Goal: Task Accomplishment & Management: Complete application form

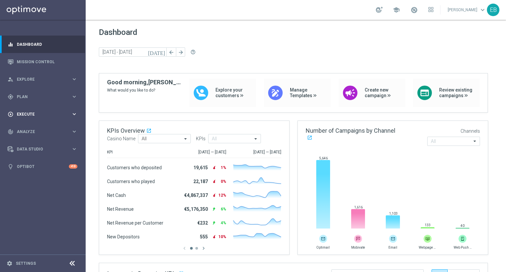
click at [33, 112] on div "play_circle_outline Execute" at bounding box center [40, 114] width 64 height 6
click at [56, 127] on link "Campaign Builder" at bounding box center [42, 127] width 51 height 5
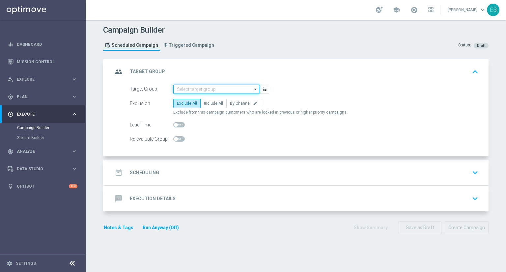
click at [202, 93] on input at bounding box center [216, 89] width 86 height 9
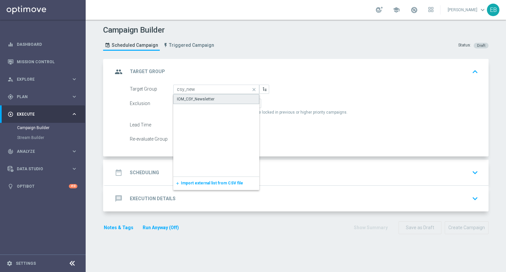
click at [195, 102] on div "IOM_CSY_Newsletter" at bounding box center [216, 99] width 86 height 10
type input "IOM_CSY_Newsletter"
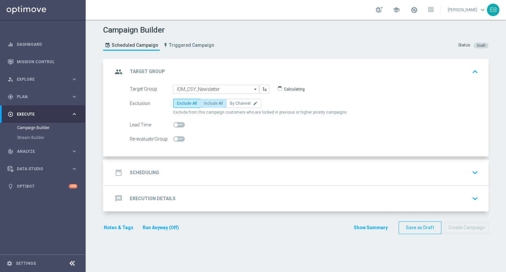
click at [204, 101] on span "Include All" at bounding box center [213, 103] width 19 height 5
click at [204, 103] on input "Include All" at bounding box center [206, 105] width 4 height 4
radio input "true"
click at [195, 174] on div "date_range Scheduling keyboard_arrow_down" at bounding box center [297, 172] width 368 height 13
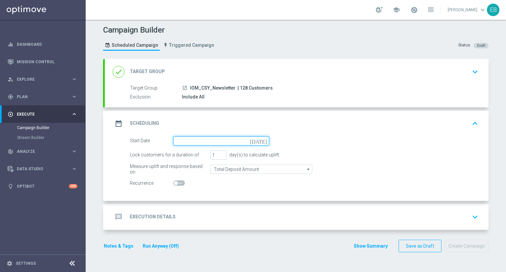
click at [192, 139] on input at bounding box center [221, 140] width 96 height 9
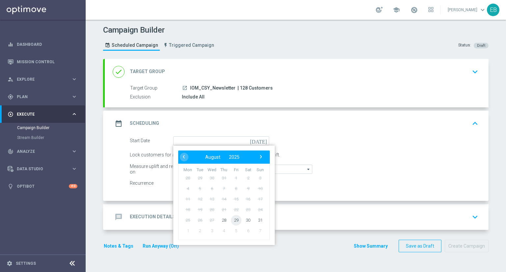
click at [233, 220] on span "29" at bounding box center [236, 220] width 11 height 11
type input "[DATE]"
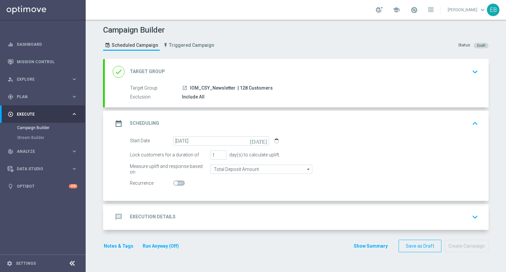
click at [293, 218] on div "message Execution Details keyboard_arrow_down" at bounding box center [297, 217] width 368 height 13
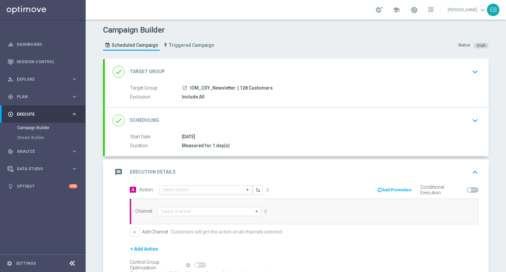
click at [189, 190] on input "text" at bounding box center [198, 191] width 73 height 6
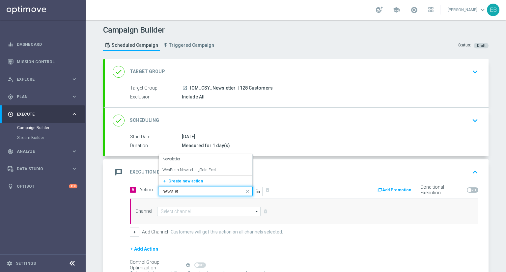
type input "newslett"
click at [191, 158] on div "Newsletter edit" at bounding box center [205, 159] width 87 height 11
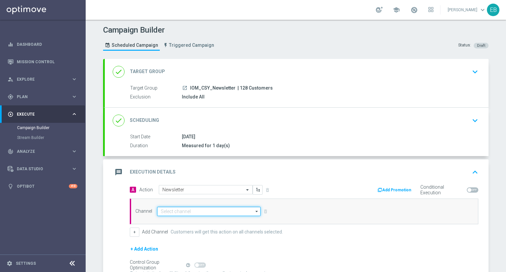
click at [177, 207] on input at bounding box center [208, 211] width 103 height 9
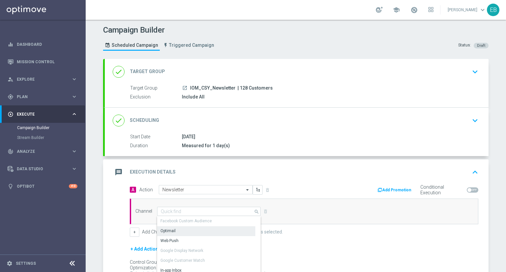
click at [173, 229] on div "Optimail" at bounding box center [206, 230] width 98 height 9
type input "Optimail"
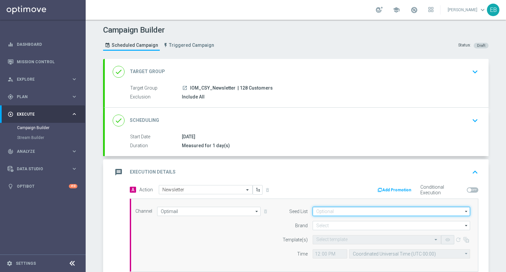
click at [334, 209] on input at bounding box center [392, 211] width 158 height 9
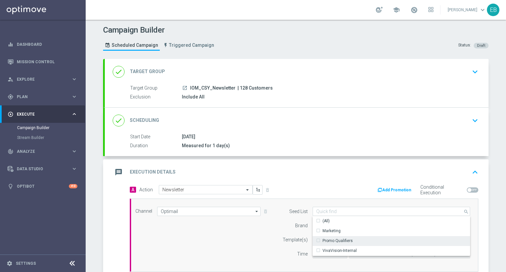
click at [336, 240] on div "Promo Qualifiers" at bounding box center [338, 241] width 30 height 6
drag, startPoint x: 232, startPoint y: 235, endPoint x: 287, endPoint y: 226, distance: 56.0
click at [234, 235] on div "Channel Optimail Optimail arrow_drop_down Show Selected 1 of 21 Facebook Custom…" at bounding box center [303, 235] width 345 height 57
type input "Promo Qualifiers"
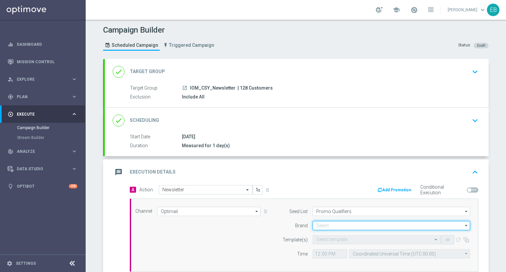
click at [319, 223] on input at bounding box center [392, 225] width 158 height 9
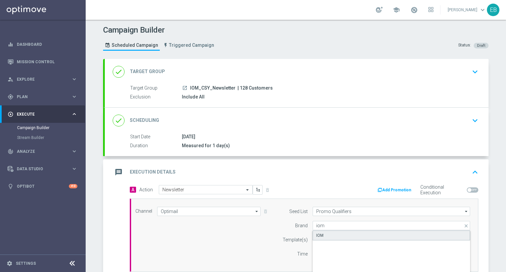
click at [319, 233] on div "IOM" at bounding box center [319, 236] width 7 height 6
type input "IOM"
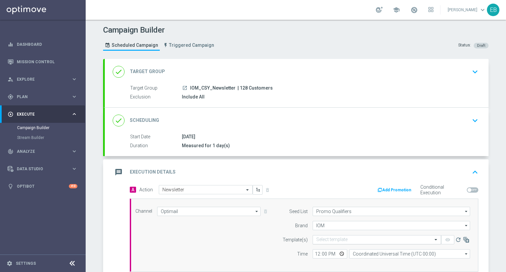
drag, startPoint x: 327, startPoint y: 244, endPoint x: 328, endPoint y: 239, distance: 5.4
click at [328, 244] on form "Template(s) Select template remove_red_eye refresh Time 12:00 Coordinated Unive…" at bounding box center [374, 246] width 191 height 23
click at [328, 239] on input "text" at bounding box center [370, 240] width 108 height 6
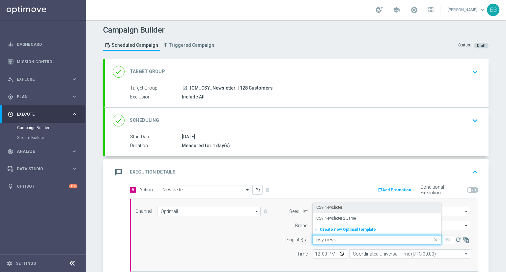
click at [342, 209] on div "CSY-Newsletter" at bounding box center [376, 207] width 121 height 11
type input "csy-news"
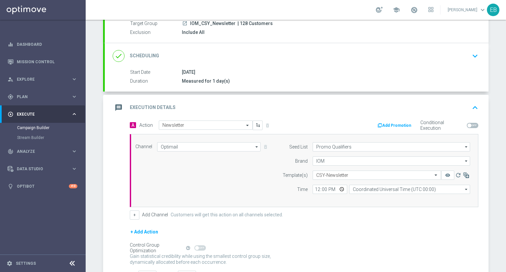
scroll to position [66, 0]
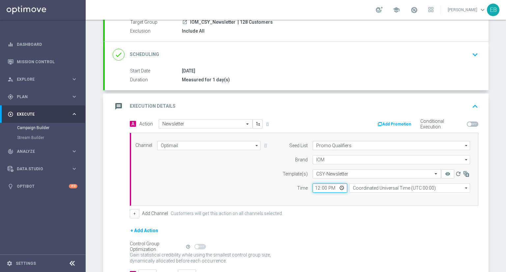
click at [316, 190] on input "12:00" at bounding box center [330, 188] width 35 height 9
type input "02:00"
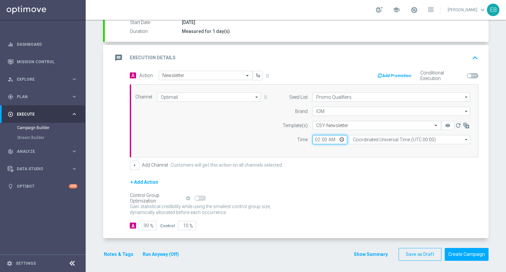
scroll to position [115, 0]
click at [140, 222] on input "90" at bounding box center [147, 225] width 18 height 9
type input "1"
type input "99"
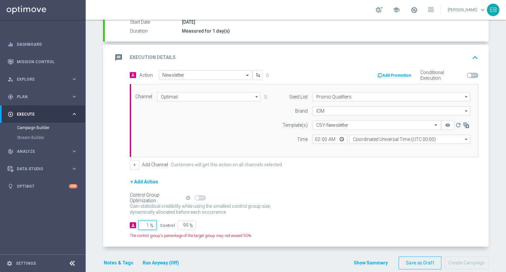
type input "10"
type input "90"
type input "100"
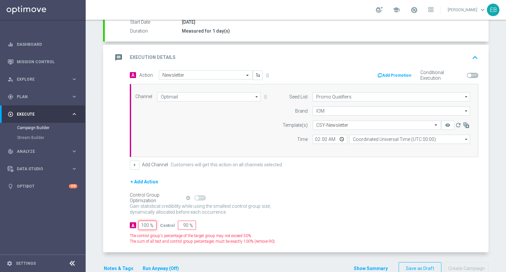
type input "0"
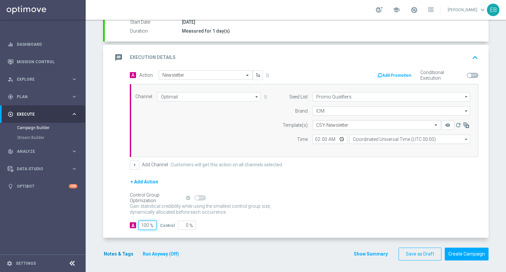
type input "100"
click at [116, 250] on button "Notes & Tags" at bounding box center [118, 254] width 31 height 8
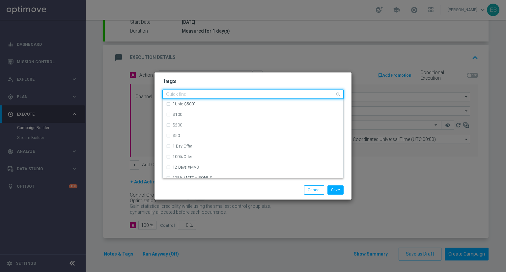
click at [207, 92] on input "text" at bounding box center [250, 95] width 169 height 6
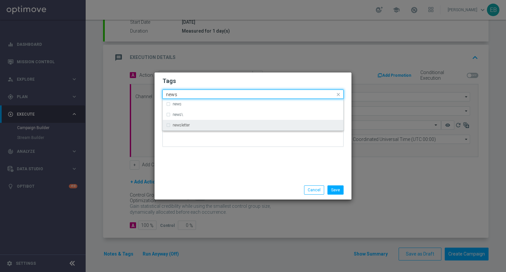
click at [177, 124] on label "newsletter" at bounding box center [181, 125] width 17 height 4
type input "news"
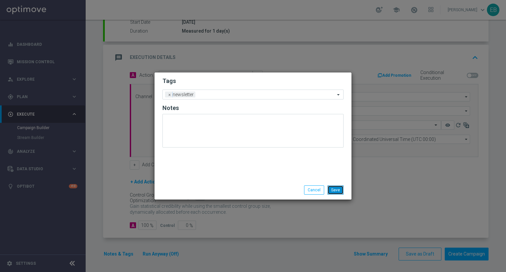
click at [333, 189] on button "Save" at bounding box center [336, 190] width 16 height 9
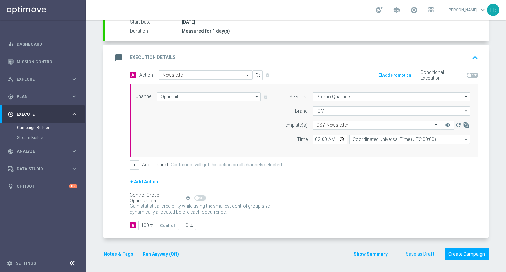
click at [345, 58] on div "message Execution Details keyboard_arrow_up" at bounding box center [297, 57] width 368 height 13
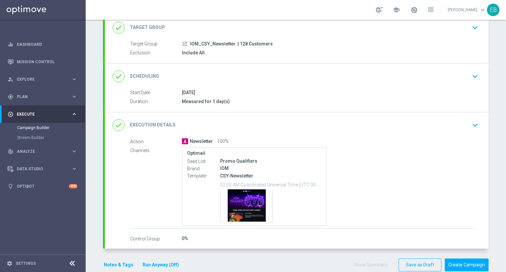
scroll to position [55, 0]
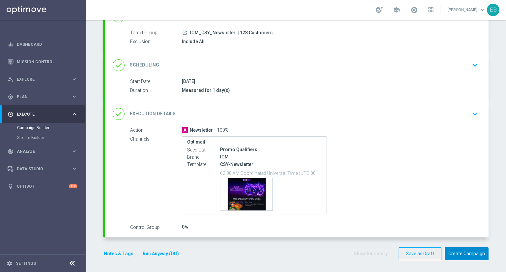
click at [468, 253] on button "Create Campaign" at bounding box center [467, 254] width 44 height 13
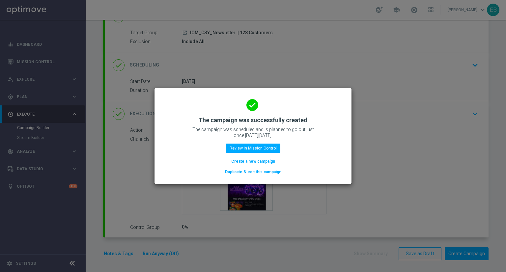
click at [247, 170] on button "Duplicate & edit this campaign" at bounding box center [253, 171] width 58 height 7
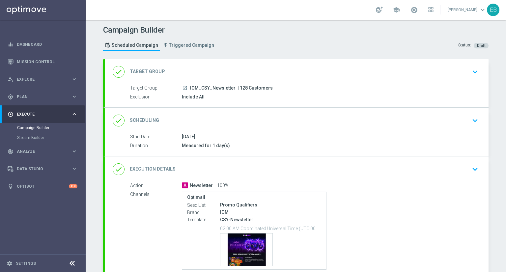
click at [229, 72] on div "done Target Group keyboard_arrow_down" at bounding box center [297, 72] width 368 height 13
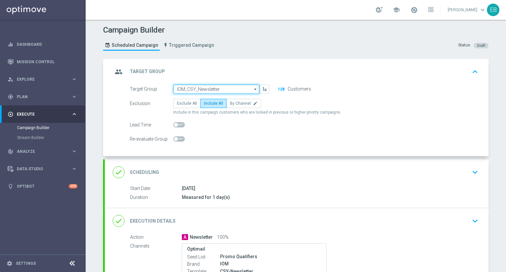
click at [225, 87] on input "IOM_CSY_Newsletter" at bounding box center [216, 89] width 86 height 9
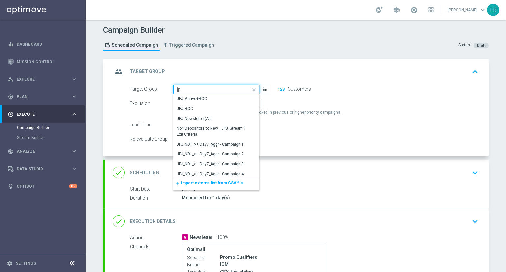
type input "j"
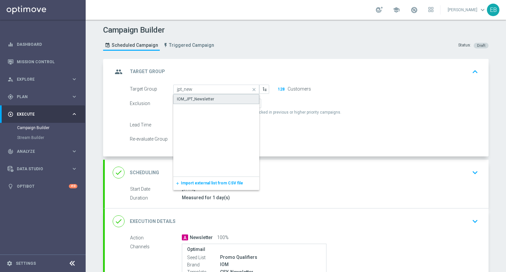
click at [211, 95] on div "IOM_JPT_Newsletter" at bounding box center [216, 99] width 86 height 10
type input "IOM_JPT_Newsletter"
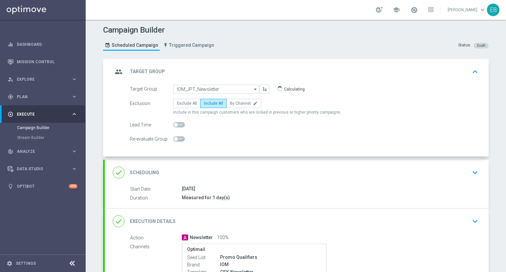
click at [314, 64] on div "group Target Group keyboard_arrow_up" at bounding box center [297, 72] width 384 height 26
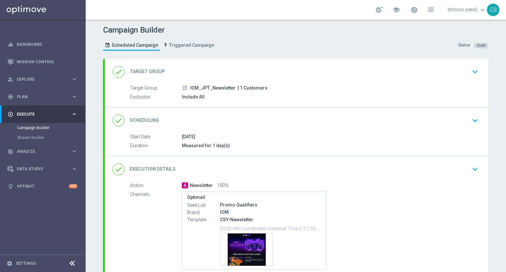
click at [355, 170] on div "done Execution Details keyboard_arrow_down" at bounding box center [297, 169] width 368 height 13
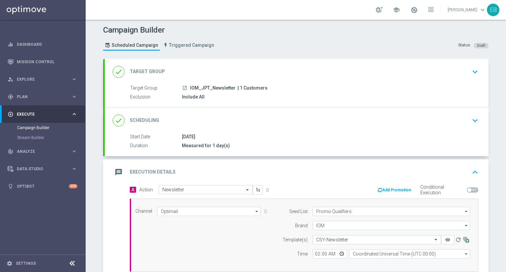
scroll to position [33, 0]
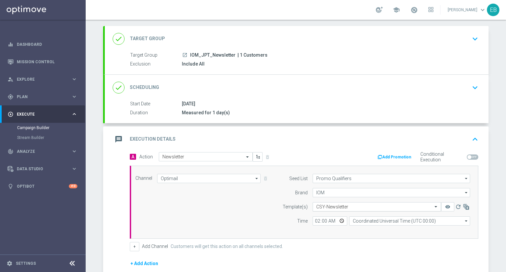
click at [349, 206] on input "text" at bounding box center [370, 207] width 108 height 6
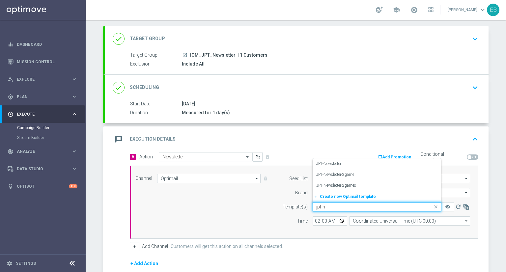
scroll to position [0, 0]
click at [348, 162] on div "JPT-Newsletter" at bounding box center [376, 164] width 121 height 11
type input "jpt-new"
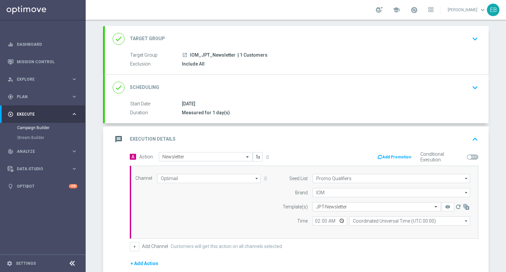
click at [357, 134] on div "message Execution Details keyboard_arrow_up" at bounding box center [297, 139] width 368 height 13
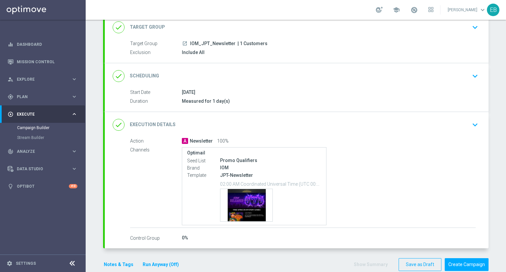
scroll to position [55, 0]
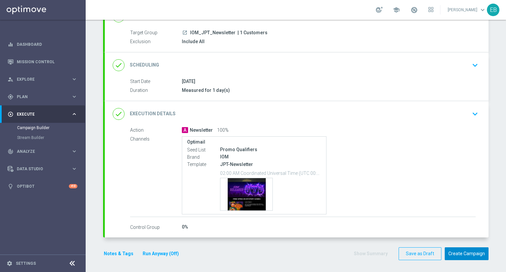
click at [467, 248] on button "Create Campaign" at bounding box center [467, 254] width 44 height 13
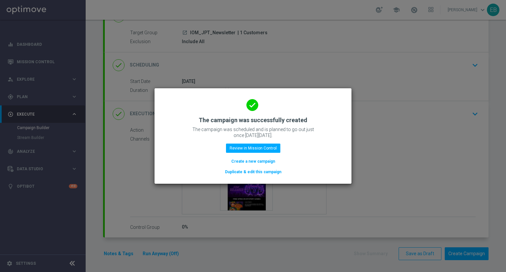
click at [252, 172] on button "Duplicate & edit this campaign" at bounding box center [253, 171] width 58 height 7
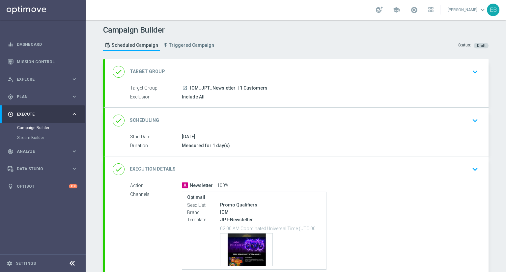
click at [239, 73] on div "done Target Group keyboard_arrow_down" at bounding box center [297, 72] width 368 height 13
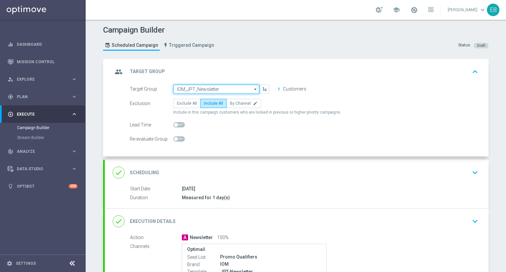
click at [221, 87] on input "IOM_JPT_Newsletter" at bounding box center [216, 89] width 86 height 9
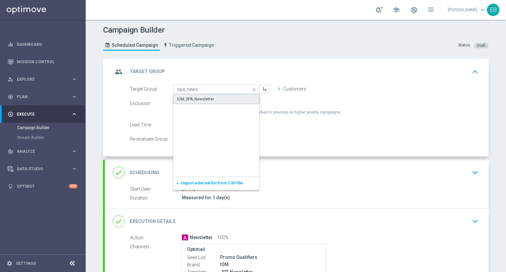
click at [189, 98] on div "IOM_SPA_Newsletter" at bounding box center [195, 99] width 37 height 6
type input "IOM_SPA_Newsletter"
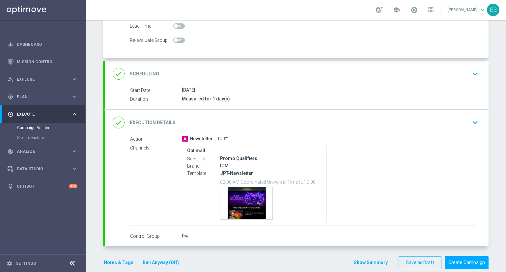
scroll to position [108, 0]
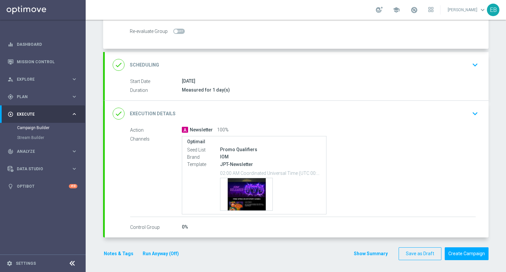
click at [376, 120] on div "done Execution Details keyboard_arrow_down" at bounding box center [297, 114] width 384 height 26
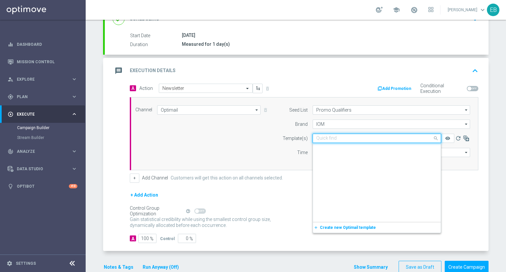
click at [352, 136] on input "text" at bounding box center [370, 139] width 108 height 6
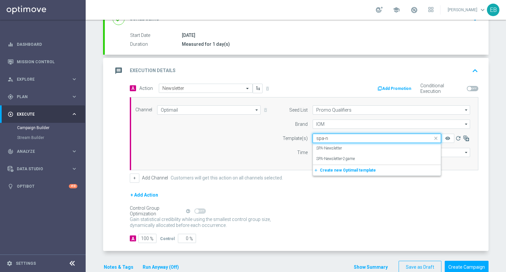
scroll to position [0, 0]
click at [341, 143] on div "SPA-Newsletter" at bounding box center [376, 148] width 121 height 11
type input "spa-news"
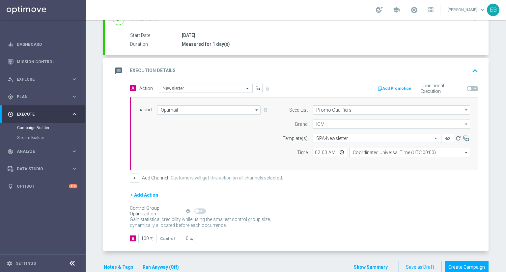
click at [422, 66] on div "message Execution Details keyboard_arrow_up" at bounding box center [297, 71] width 368 height 13
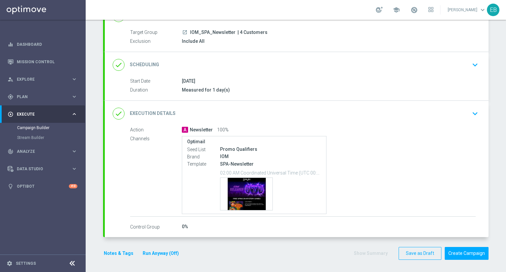
scroll to position [55, 0]
click at [472, 255] on button "Create Campaign" at bounding box center [467, 254] width 44 height 13
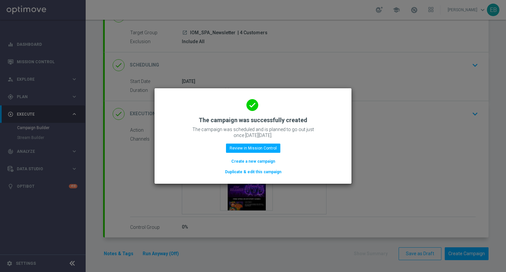
click at [272, 170] on button "Duplicate & edit this campaign" at bounding box center [253, 171] width 58 height 7
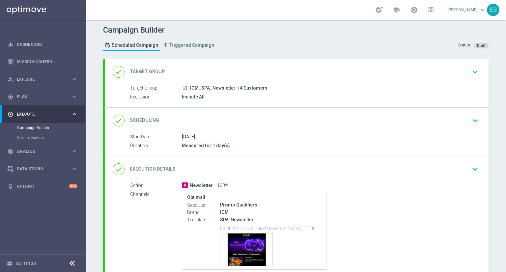
click at [283, 72] on div "done Target Group keyboard_arrow_down" at bounding box center [297, 72] width 368 height 13
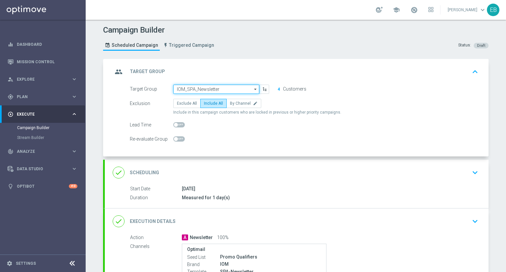
click at [231, 90] on input "IOM_SPA_Newsletter" at bounding box center [216, 89] width 86 height 9
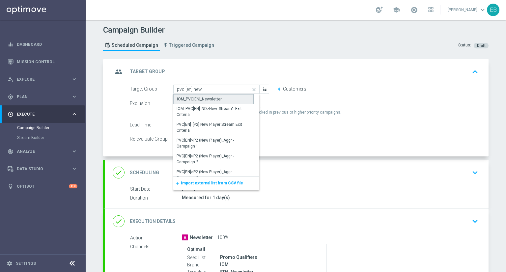
click at [219, 95] on div "IOM_PVC[EN]_Newsletter" at bounding box center [213, 99] width 80 height 10
type input "IOM_PVC[EN]_Newsletter"
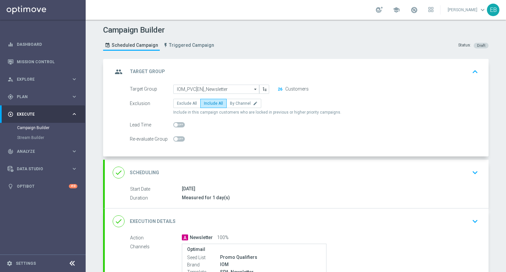
click at [354, 71] on div "group Target Group keyboard_arrow_up" at bounding box center [297, 72] width 368 height 13
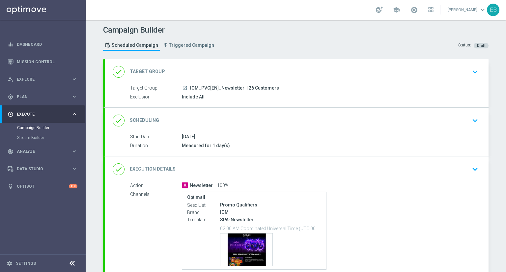
click at [381, 173] on div "done Execution Details keyboard_arrow_down" at bounding box center [297, 169] width 368 height 13
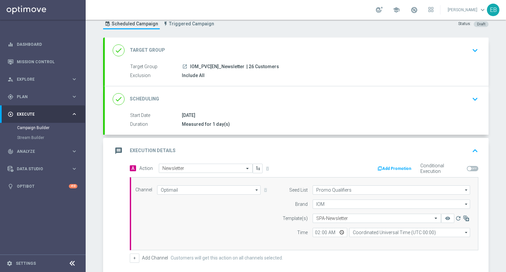
scroll to position [33, 0]
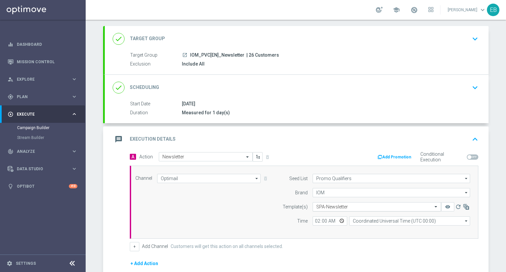
click at [355, 203] on div "Select template SPA-Newsletter" at bounding box center [377, 206] width 129 height 9
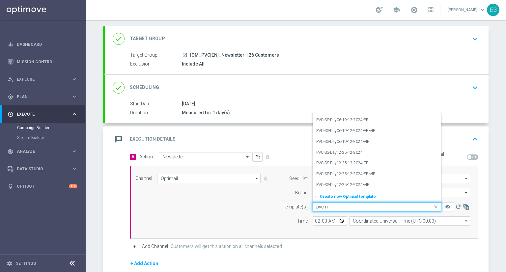
scroll to position [0, 0]
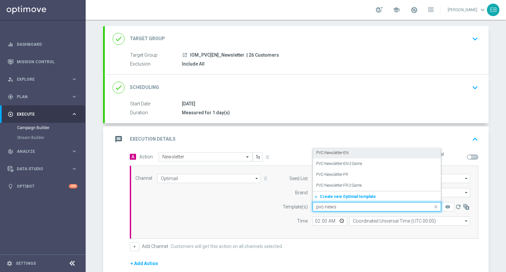
click at [348, 150] on div "PVC-Newsletter-EN" at bounding box center [376, 153] width 121 height 11
type input "pvc-news"
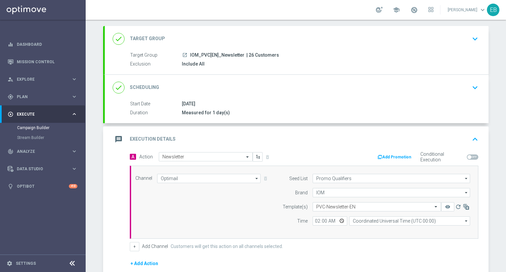
click at [370, 136] on div "message Execution Details keyboard_arrow_up" at bounding box center [297, 139] width 368 height 13
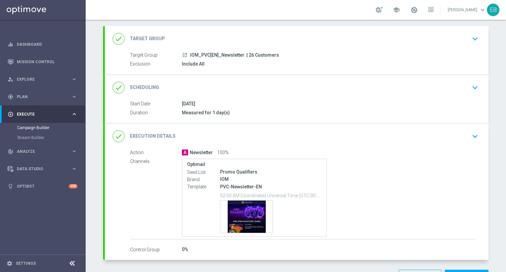
scroll to position [55, 0]
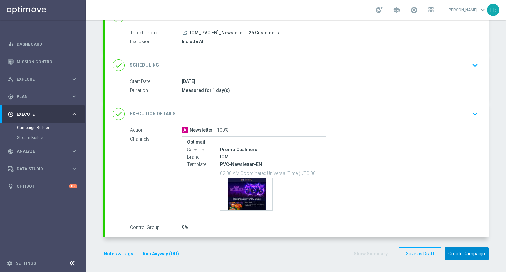
click at [475, 253] on button "Create Campaign" at bounding box center [467, 254] width 44 height 13
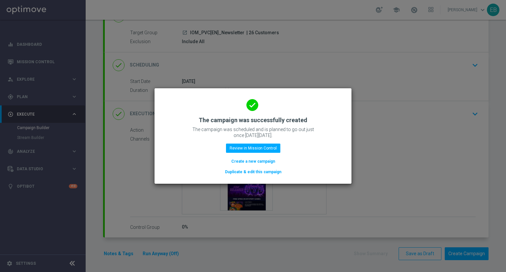
click at [264, 172] on button "Duplicate & edit this campaign" at bounding box center [253, 171] width 58 height 7
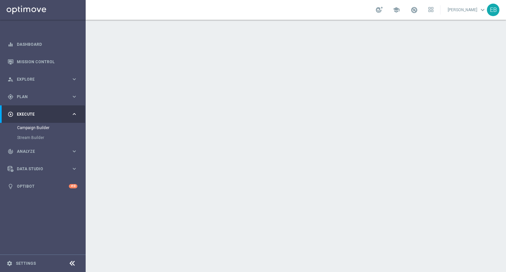
click at [276, 71] on div "done Target Group keyboard_arrow_down" at bounding box center [297, 72] width 368 height 13
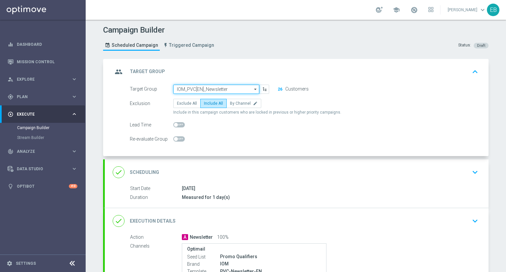
click at [235, 86] on input "IOM_PVC[EN]_Newsletter" at bounding box center [216, 89] width 86 height 9
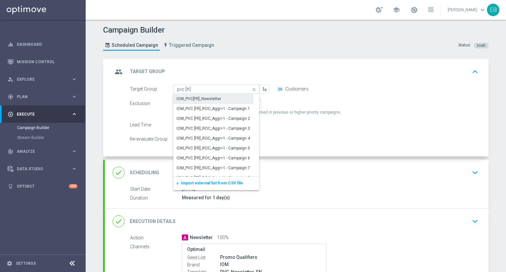
click at [221, 95] on div "IOM_PVC[FR]_Newsletter" at bounding box center [213, 98] width 80 height 9
type input "IOM_PVC[FR]_Newsletter"
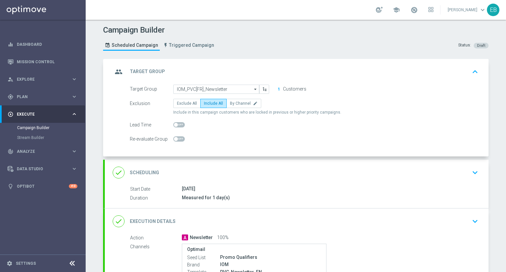
click at [400, 71] on div "group Target Group keyboard_arrow_up" at bounding box center [297, 72] width 368 height 13
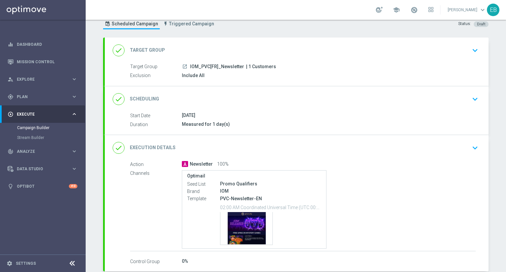
scroll to position [33, 0]
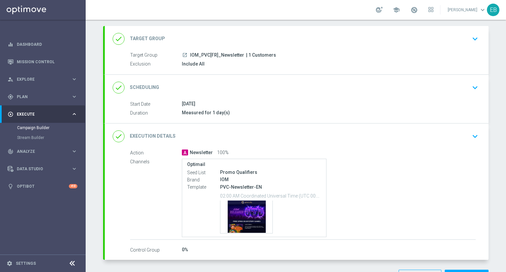
click at [354, 133] on div "done Execution Details keyboard_arrow_down" at bounding box center [297, 136] width 368 height 13
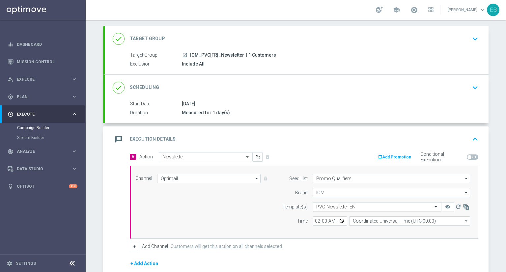
click at [364, 206] on input "text" at bounding box center [370, 207] width 108 height 6
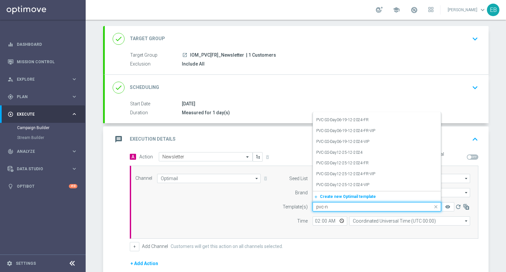
scroll to position [0, 0]
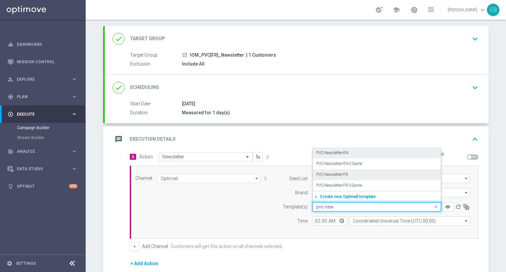
click at [355, 171] on div "PVC-Newsletter-FR" at bounding box center [376, 174] width 121 height 11
type input "pvc-new"
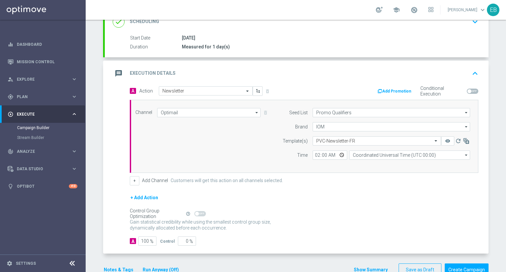
click at [457, 74] on div "message Execution Details keyboard_arrow_up" at bounding box center [297, 73] width 368 height 13
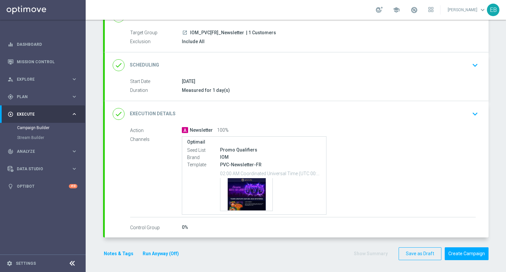
scroll to position [55, 0]
click at [473, 252] on button "Create Campaign" at bounding box center [467, 254] width 44 height 13
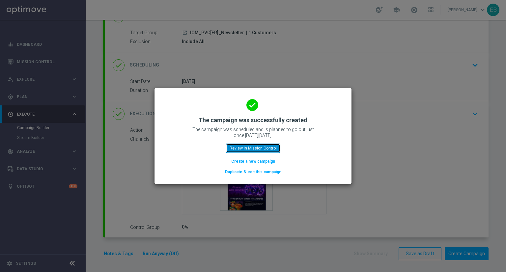
click at [238, 145] on button "Review in Mission Control" at bounding box center [253, 148] width 54 height 9
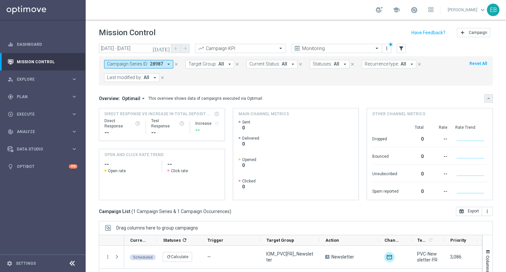
click at [484, 94] on button "keyboard_arrow_down" at bounding box center [488, 98] width 9 height 9
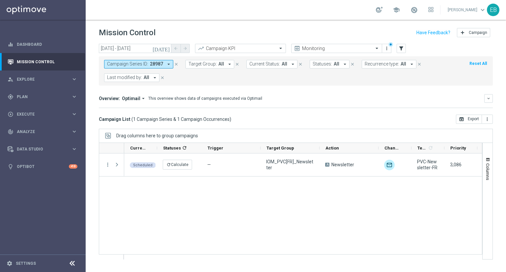
click at [176, 64] on icon "close" at bounding box center [176, 64] width 5 height 5
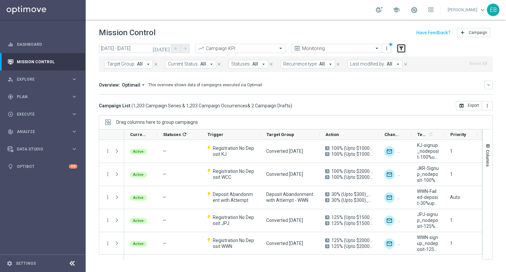
click at [401, 46] on icon "filter_alt" at bounding box center [401, 48] width 6 height 6
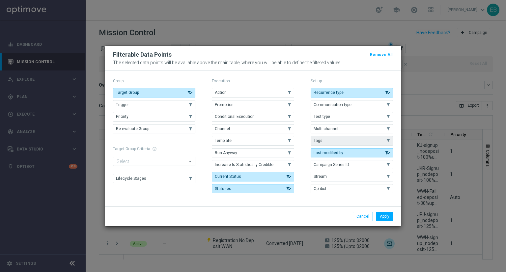
click at [335, 141] on button "Tags" at bounding box center [352, 140] width 82 height 9
click at [384, 214] on button "Apply" at bounding box center [384, 216] width 17 height 9
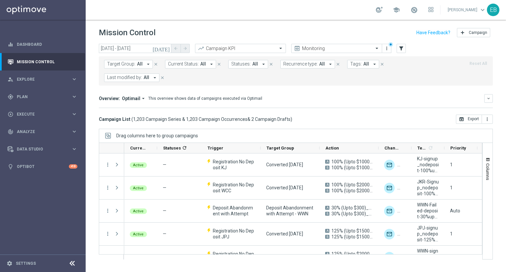
click at [356, 66] on span "Tags:" at bounding box center [356, 64] width 12 height 6
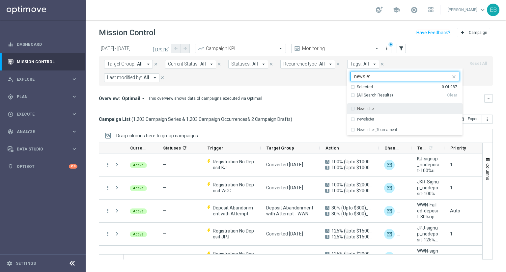
click at [358, 108] on label "Newsletter" at bounding box center [366, 109] width 18 height 4
type input "newslet"
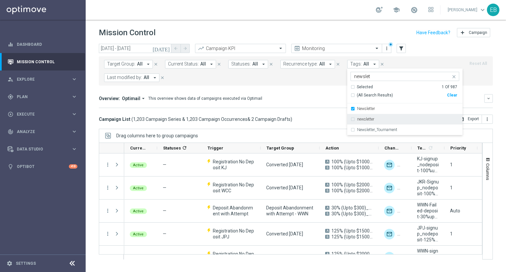
click at [355, 117] on div "newsletter" at bounding box center [405, 119] width 109 height 11
click at [322, 94] on div "Overview: Optimail arrow_drop_down This overview shows data of campaigns execut…" at bounding box center [296, 101] width 394 height 14
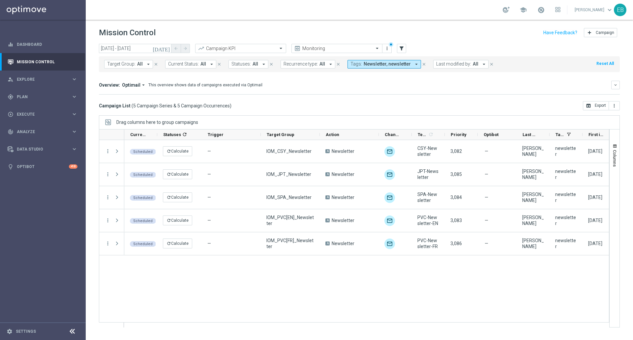
click at [506, 272] on div "Scheduled refresh Calculate — IOM_CSY_Newsletter A Newsletter unfold_more CSY-N…" at bounding box center [366, 233] width 484 height 187
